Goal: Information Seeking & Learning: Learn about a topic

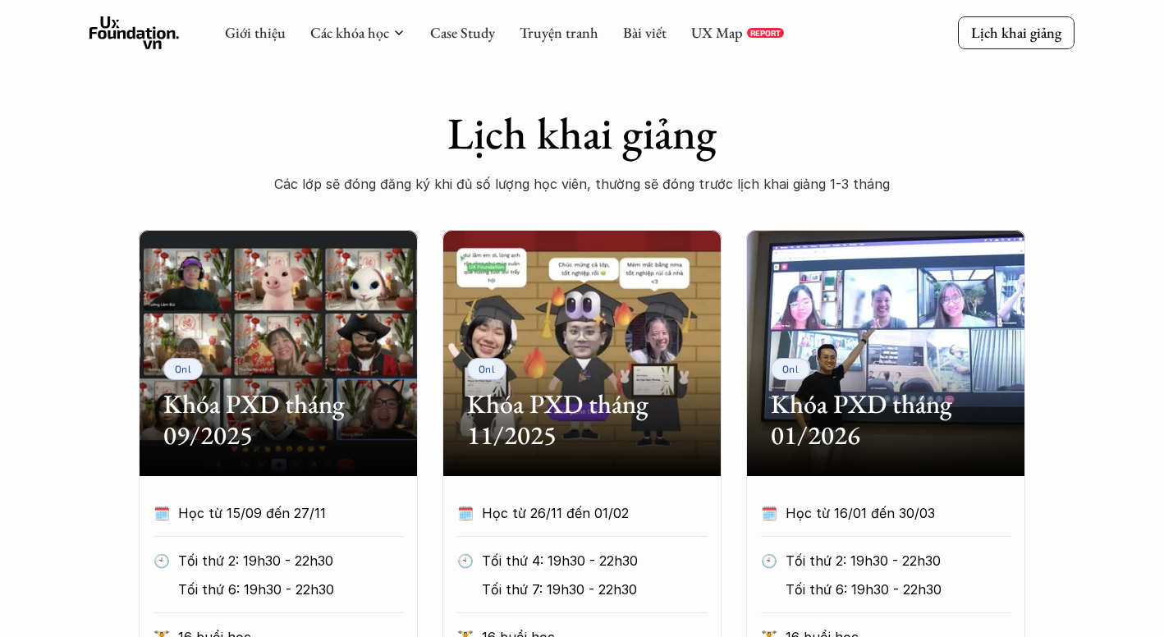
scroll to position [568, 0]
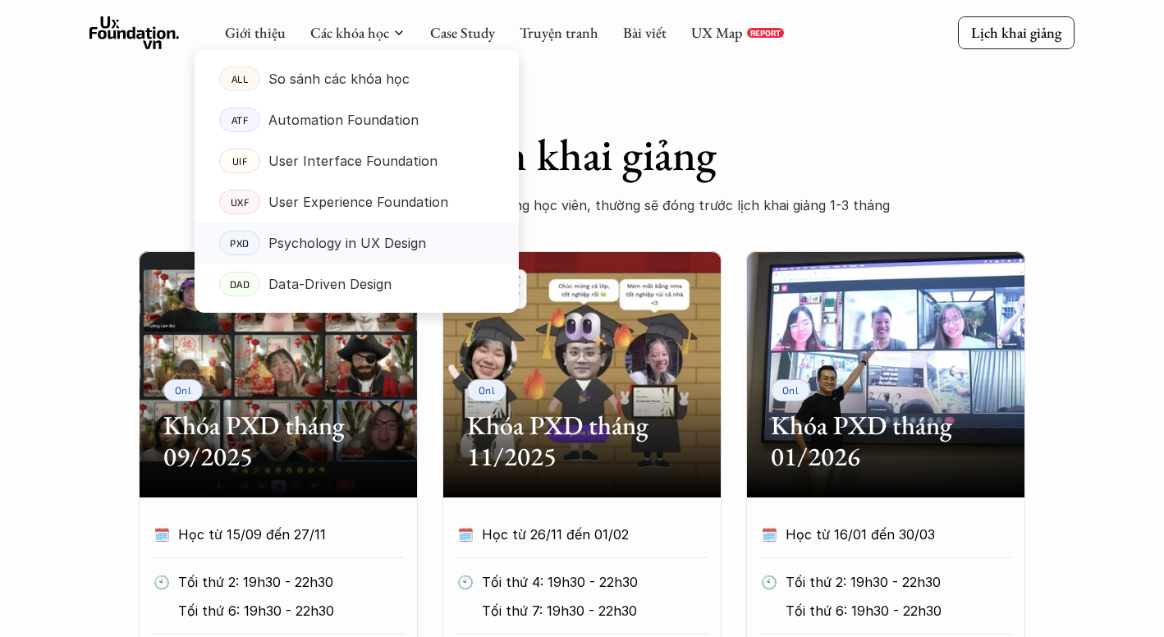
click at [324, 243] on p "Psychology in UX Design" at bounding box center [347, 243] width 158 height 25
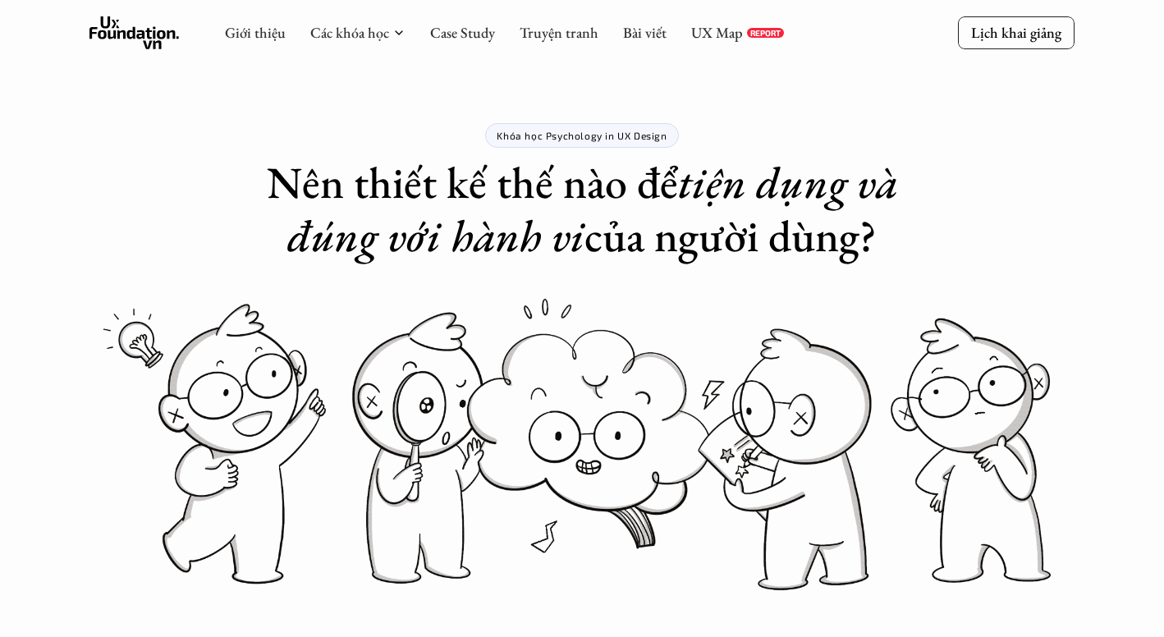
drag, startPoint x: 548, startPoint y: 135, endPoint x: 610, endPoint y: 135, distance: 61.6
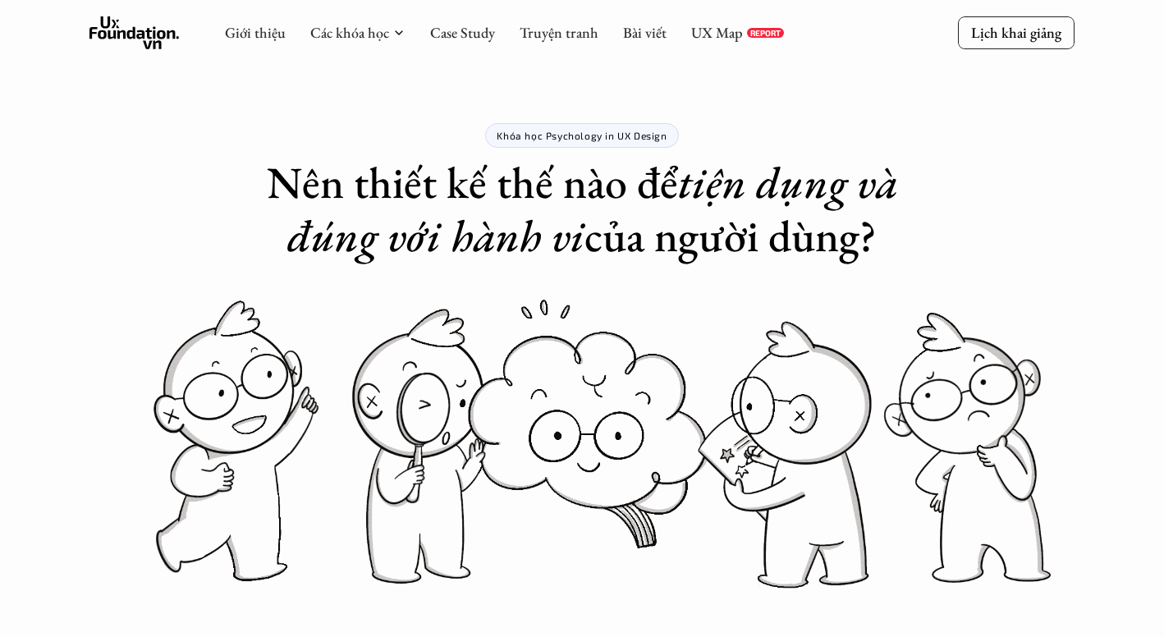
click at [610, 135] on p "Khóa học Psychology in UX Design" at bounding box center [582, 135] width 170 height 11
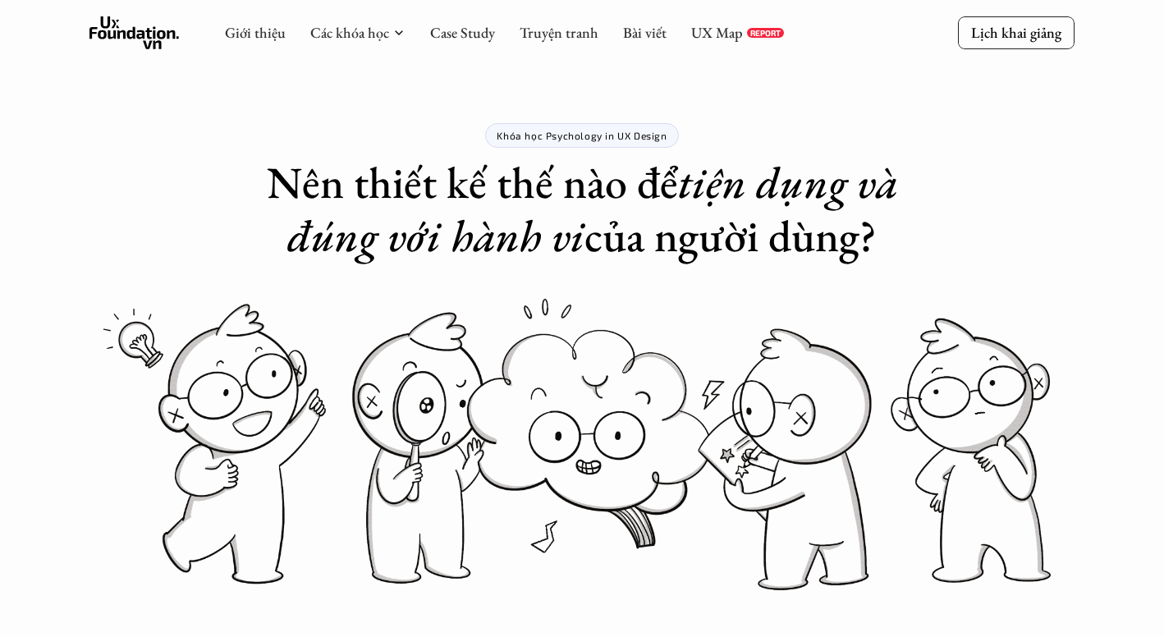
click at [549, 133] on p "Khóa học Psychology in UX Design" at bounding box center [582, 135] width 170 height 11
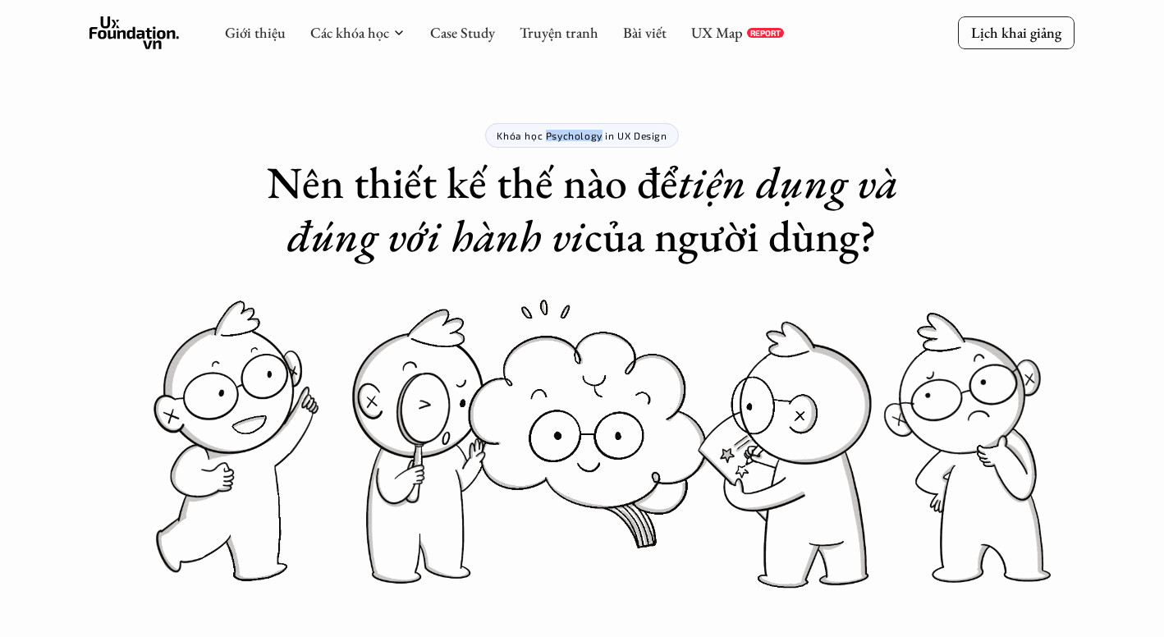
click at [549, 133] on p "Khóa học Psychology in UX Design" at bounding box center [582, 135] width 170 height 11
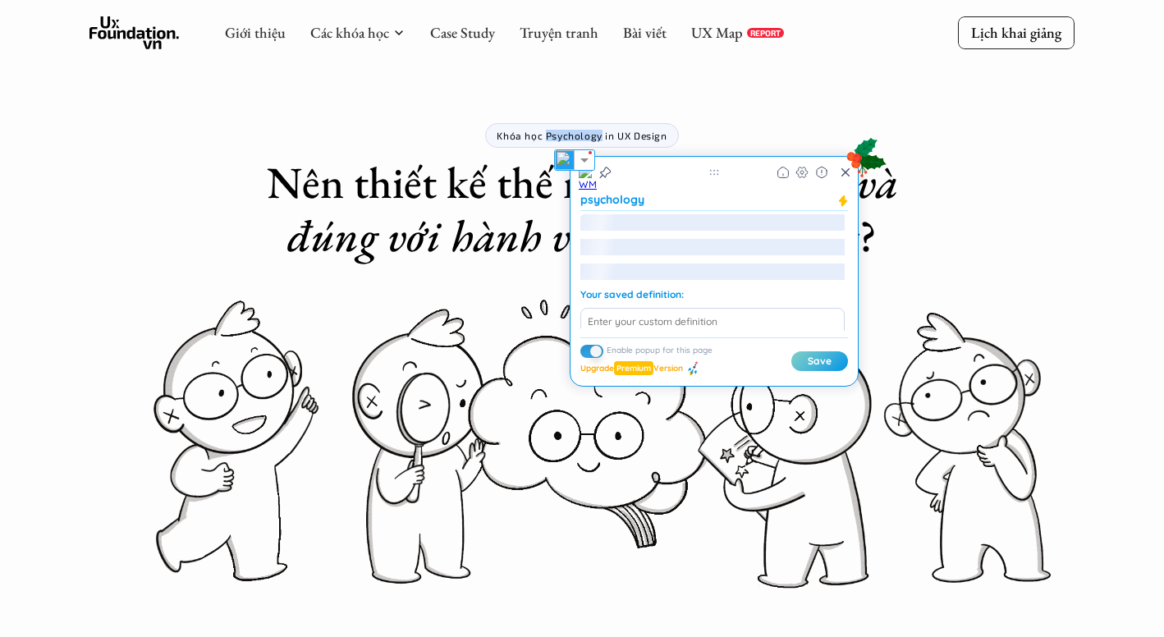
copy p "Psychology"
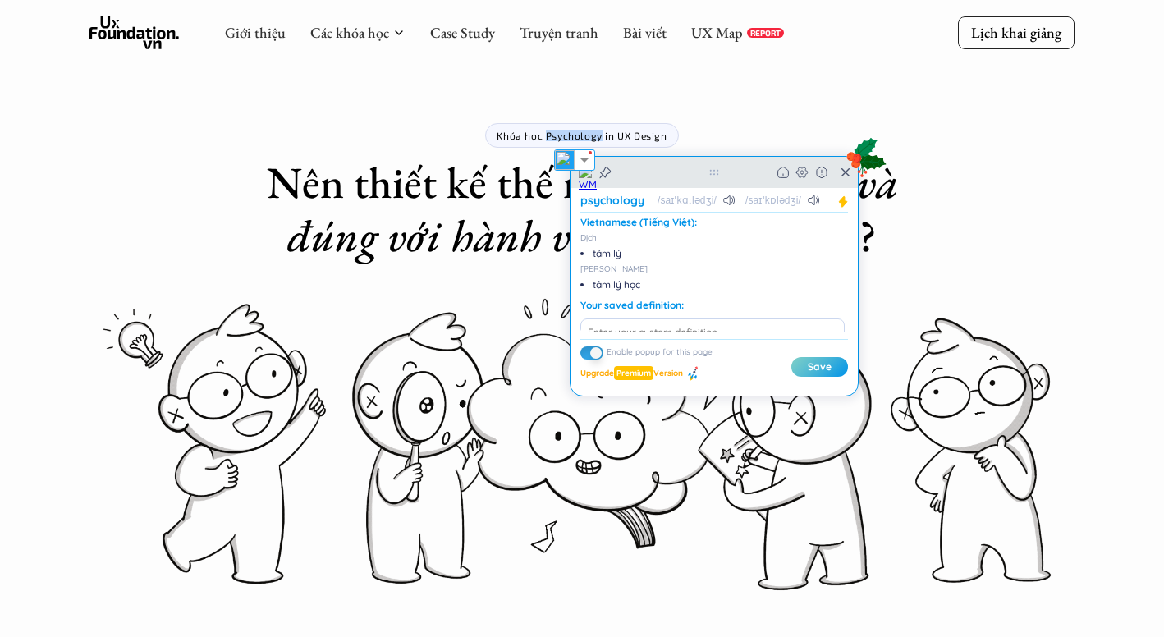
click at [848, 180] on div "Back Home" at bounding box center [714, 172] width 287 height 31
click at [846, 175] on icon at bounding box center [846, 172] width 8 height 13
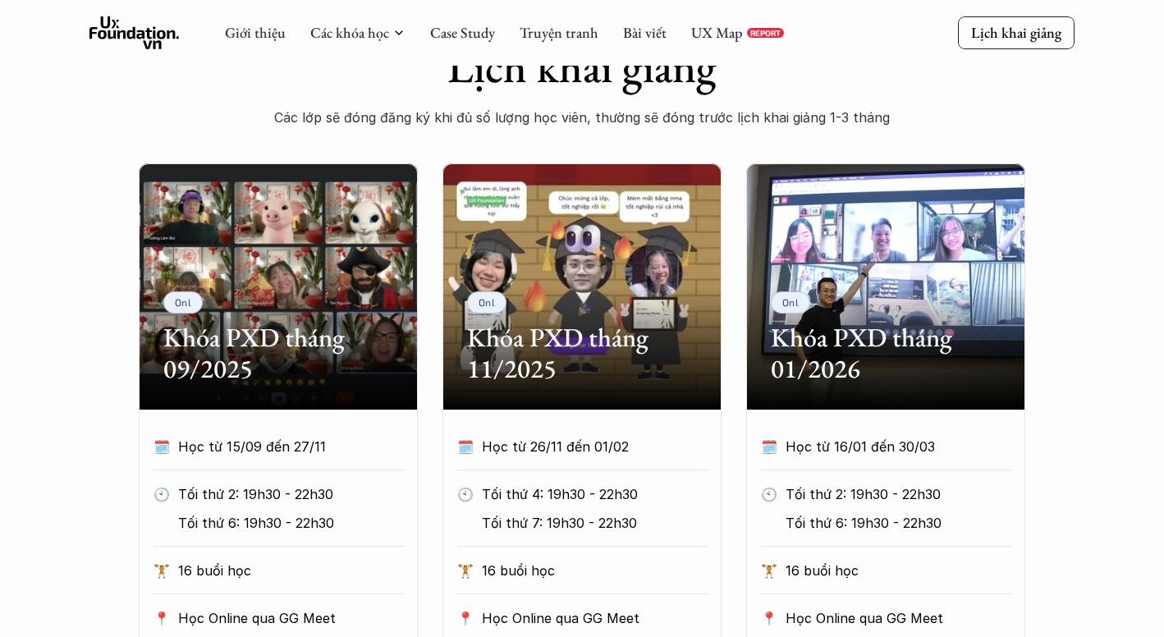
scroll to position [657, 0]
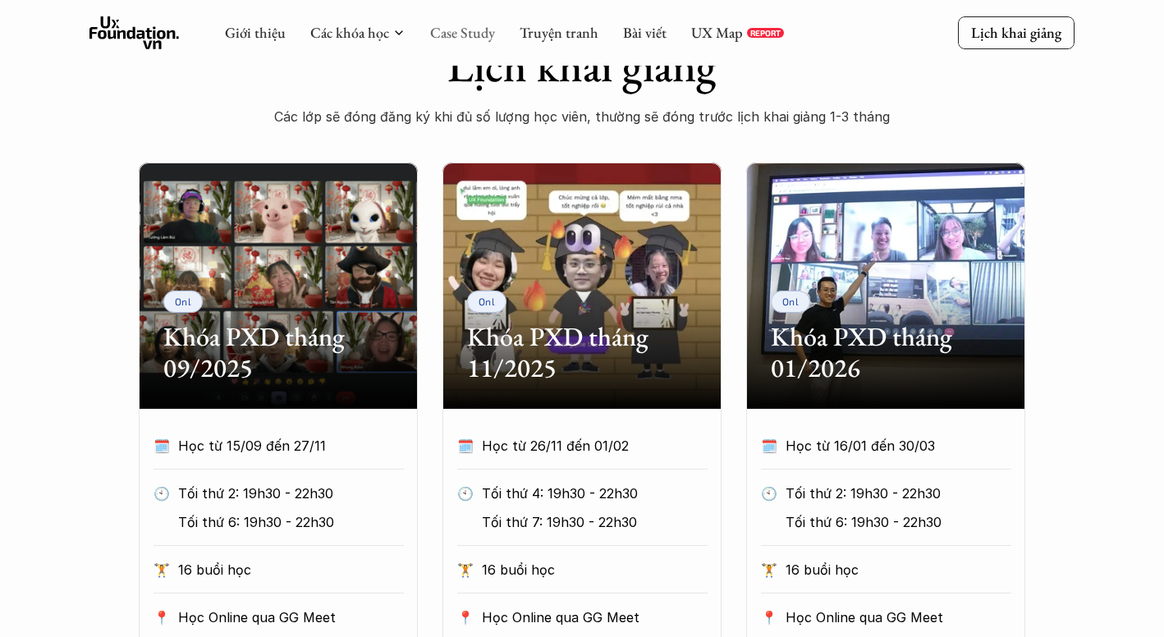
click at [458, 34] on link "Case Study" at bounding box center [462, 32] width 65 height 19
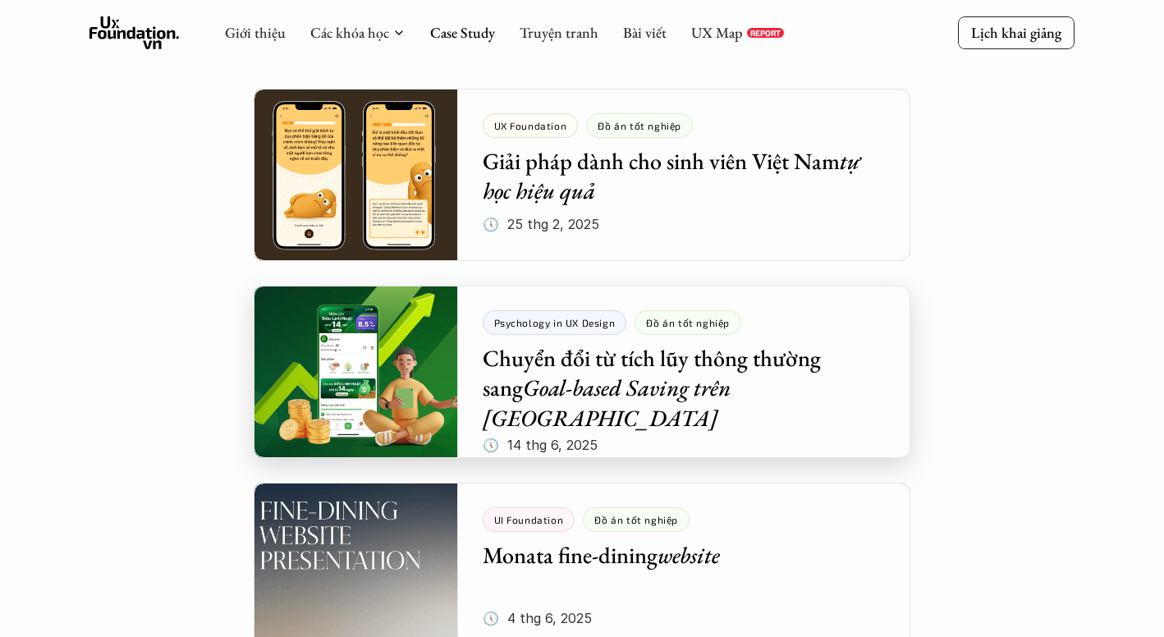
scroll to position [291, 0]
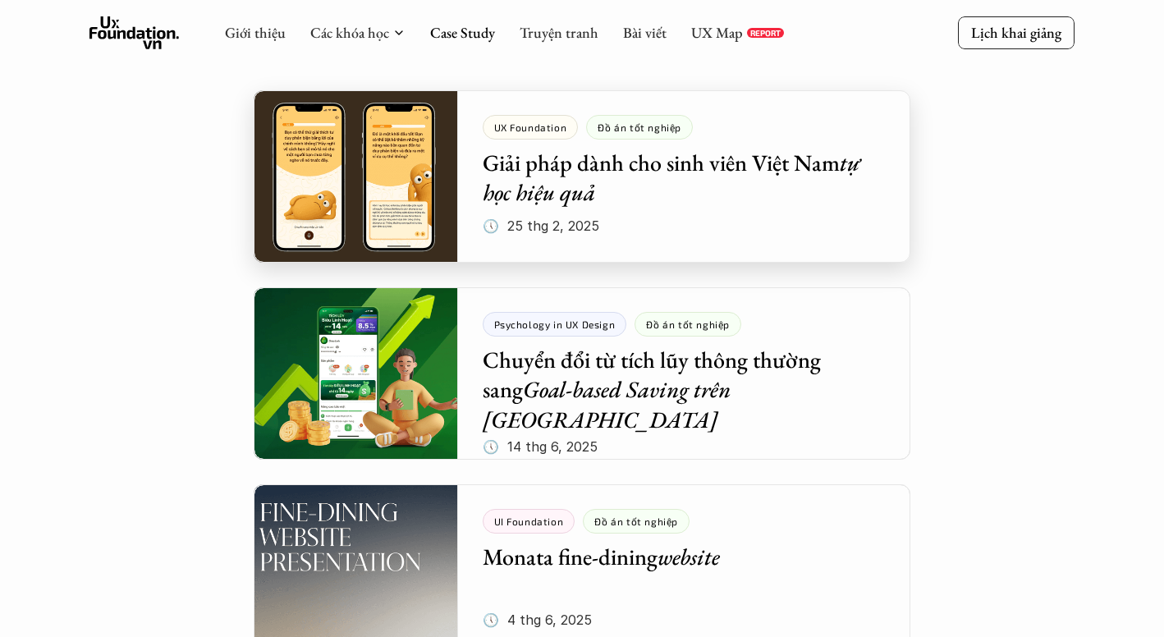
click at [360, 159] on div at bounding box center [582, 176] width 657 height 172
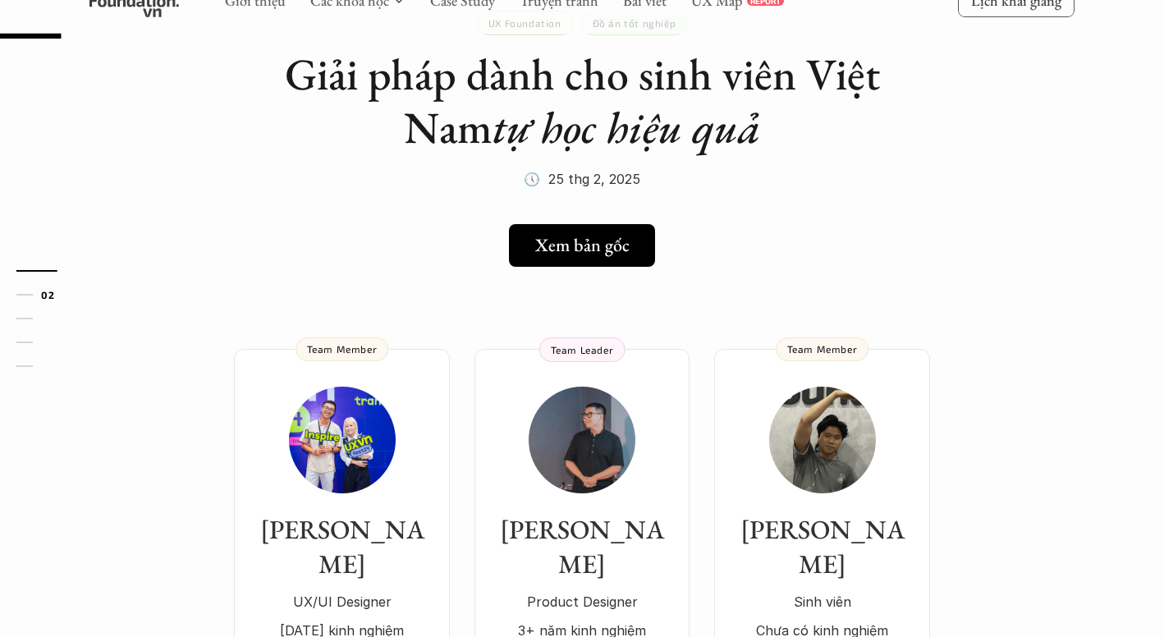
scroll to position [132, 0]
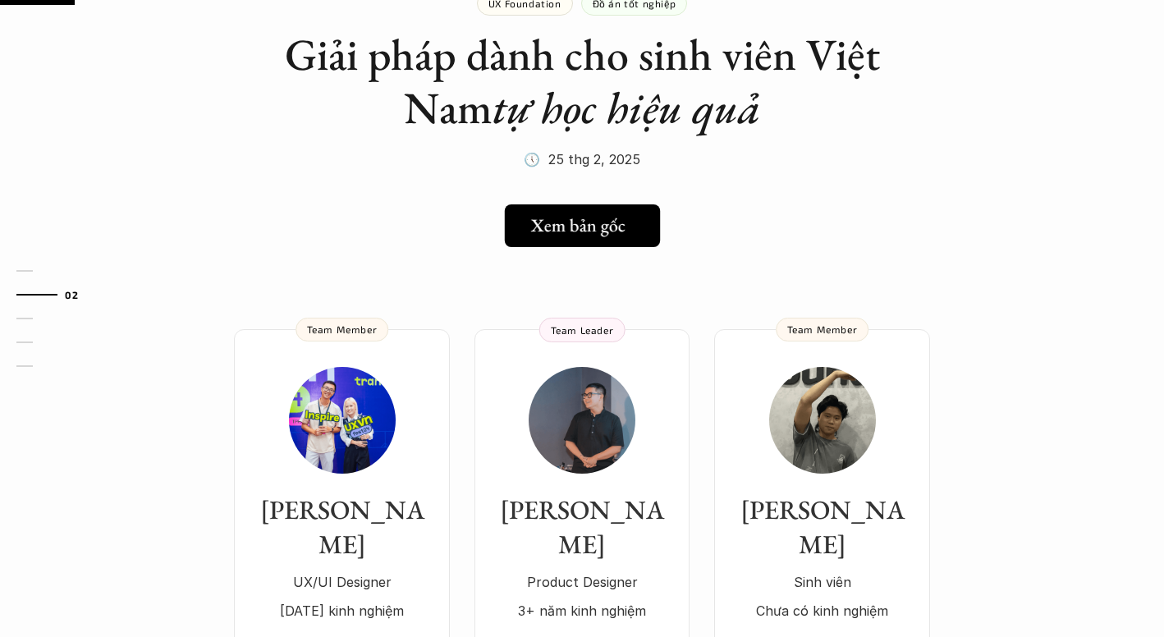
click at [561, 226] on h5 "Xem bản gốc" at bounding box center [577, 225] width 94 height 21
